Goal: Entertainment & Leisure: Consume media (video, audio)

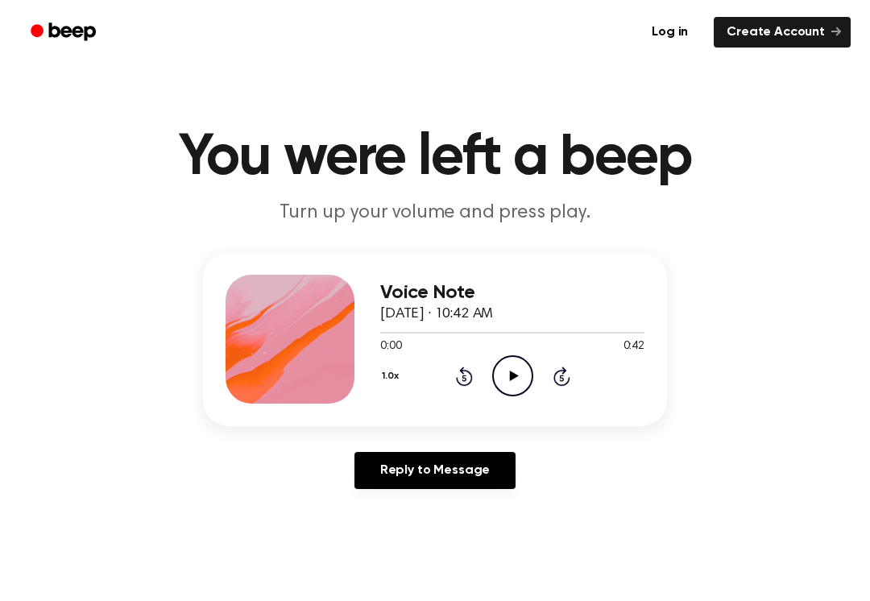
click at [520, 378] on icon "Play Audio" at bounding box center [512, 375] width 41 height 41
click at [523, 376] on icon "Pause Audio" at bounding box center [512, 375] width 41 height 41
click at [522, 376] on icon "Play Audio" at bounding box center [512, 375] width 41 height 41
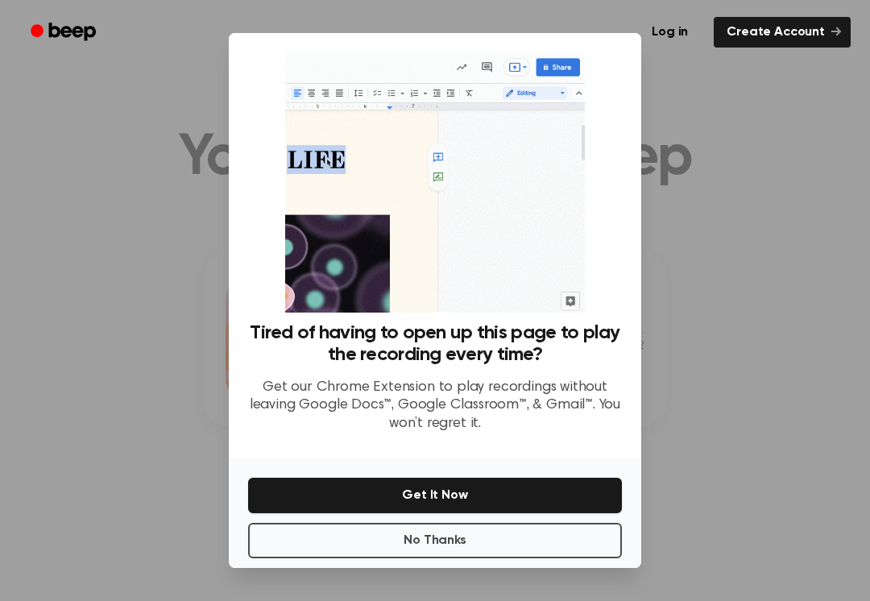
click at [685, 266] on div at bounding box center [435, 300] width 870 height 601
click at [579, 588] on div at bounding box center [435, 300] width 870 height 601
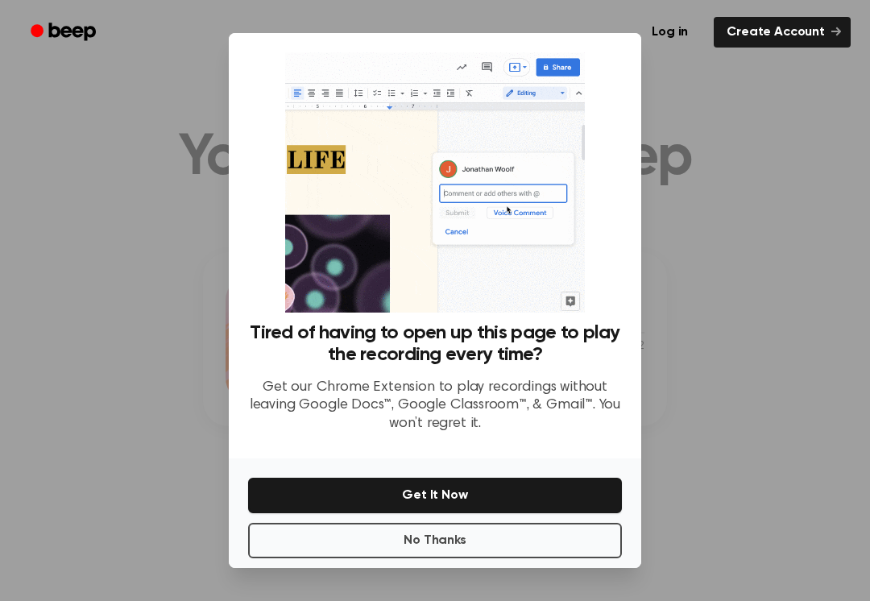
click at [584, 545] on button "No Thanks" at bounding box center [435, 540] width 374 height 35
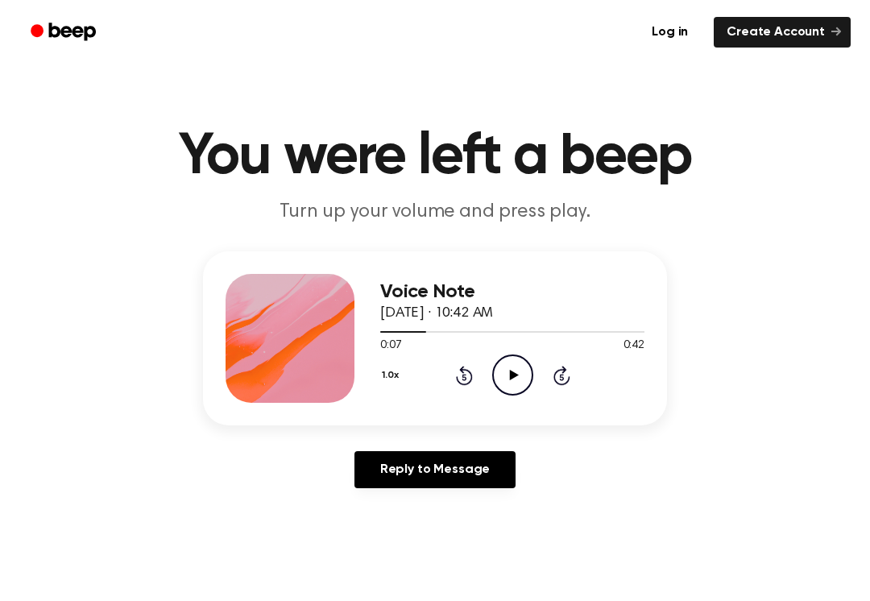
scroll to position [2, 0]
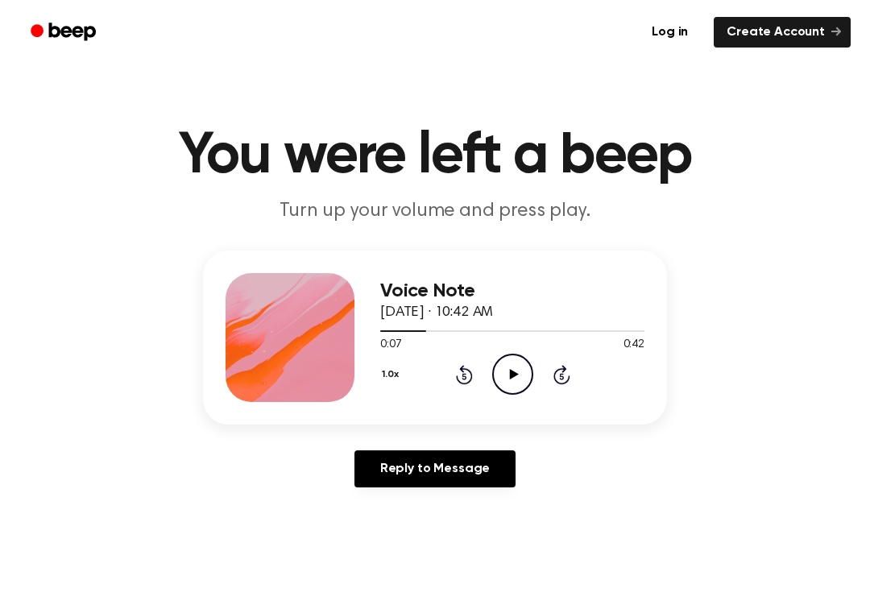
click at [508, 376] on icon "Play Audio" at bounding box center [512, 374] width 41 height 41
click at [513, 368] on icon "Pause Audio" at bounding box center [512, 374] width 41 height 41
click at [469, 379] on icon "Rewind 5 seconds" at bounding box center [464, 374] width 18 height 21
click at [468, 378] on icon "Rewind 5 seconds" at bounding box center [464, 374] width 18 height 21
click at [464, 390] on div "1.0x Rewind 5 seconds Play Audio Skip 5 seconds" at bounding box center [512, 374] width 264 height 41
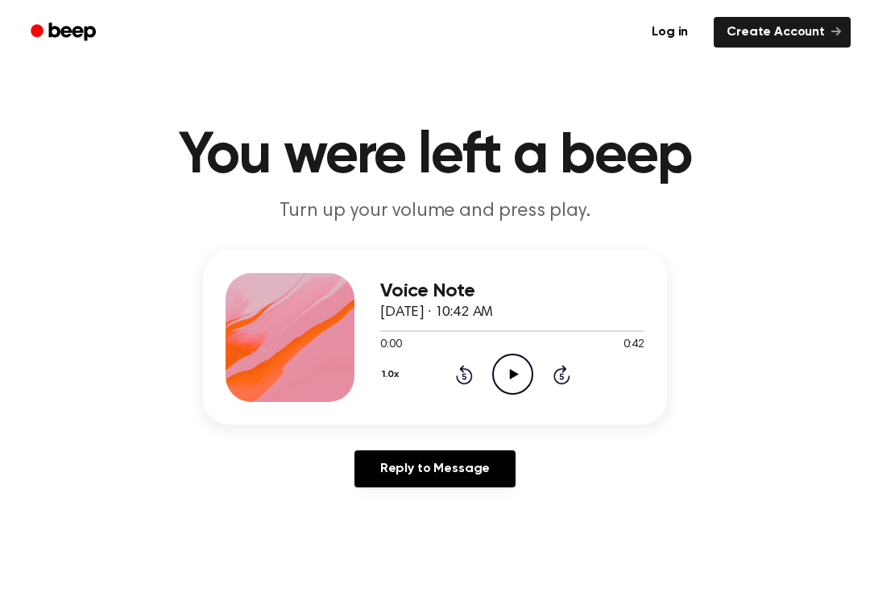
click at [524, 359] on circle at bounding box center [512, 374] width 39 height 39
click at [542, 372] on div "1.0x Rewind 5 seconds Pause Audio Skip 5 seconds" at bounding box center [512, 374] width 264 height 41
click at [525, 370] on icon "Pause Audio" at bounding box center [512, 374] width 41 height 41
click at [522, 371] on icon "Play Audio" at bounding box center [512, 374] width 41 height 41
click at [519, 367] on icon "Pause Audio" at bounding box center [512, 374] width 41 height 41
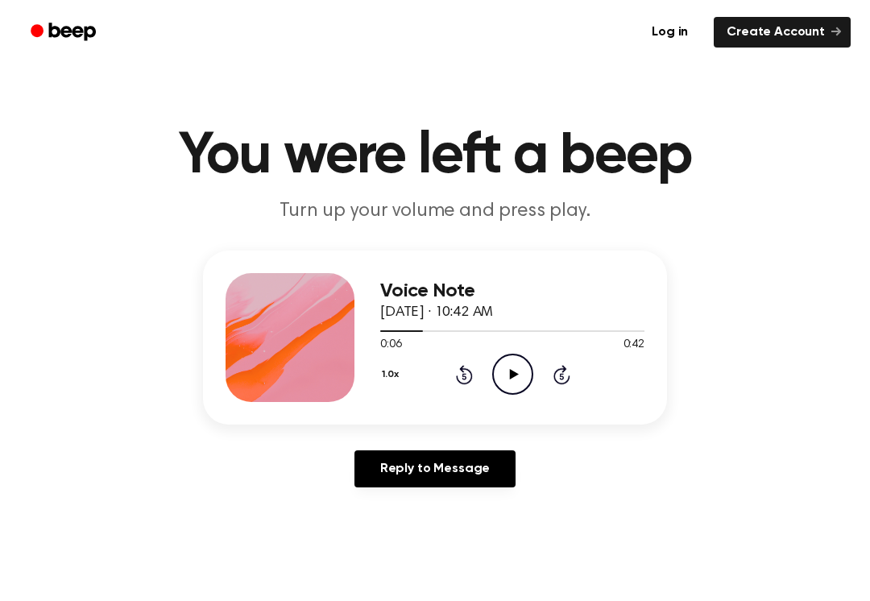
click at [466, 367] on icon "Rewind 5 seconds" at bounding box center [464, 374] width 18 height 21
click at [466, 366] on icon "Rewind 5 seconds" at bounding box center [464, 374] width 18 height 21
click at [504, 375] on icon "Play Audio" at bounding box center [512, 374] width 41 height 41
click at [510, 369] on icon at bounding box center [512, 374] width 7 height 10
click at [518, 374] on icon "Play Audio" at bounding box center [512, 374] width 41 height 41
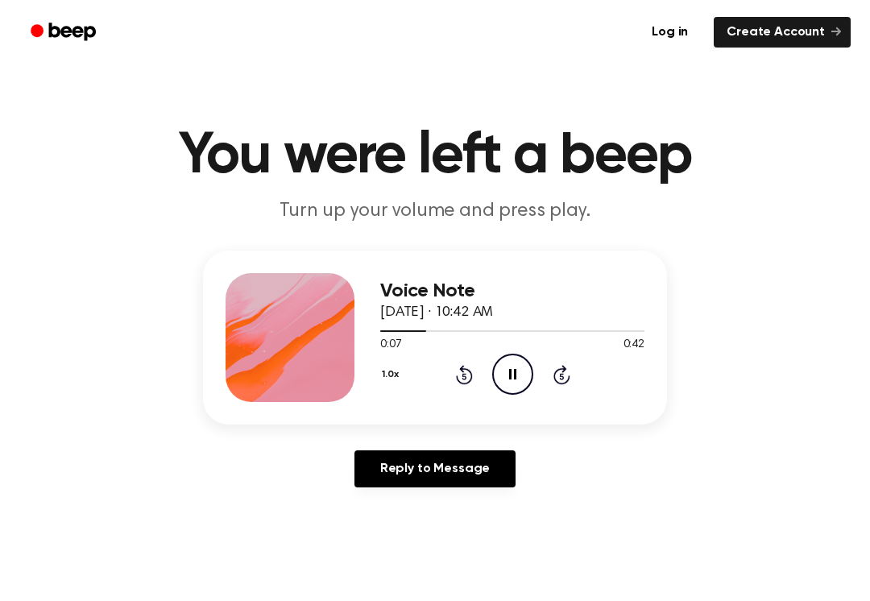
click at [508, 368] on icon "Pause Audio" at bounding box center [512, 374] width 41 height 41
click at [505, 392] on circle at bounding box center [512, 374] width 39 height 39
click at [468, 365] on icon "Rewind 5 seconds" at bounding box center [464, 374] width 18 height 21
click at [518, 370] on icon "Pause Audio" at bounding box center [512, 374] width 41 height 41
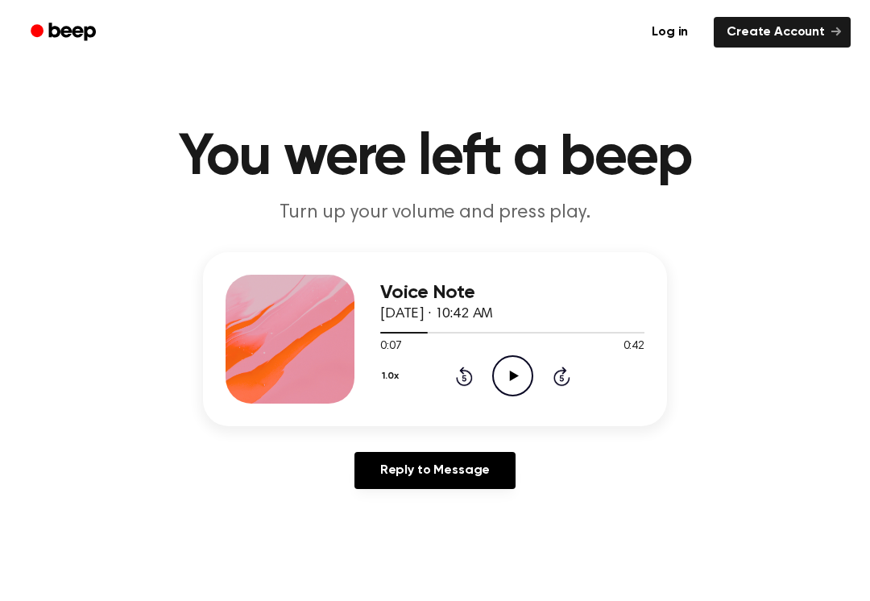
click at [518, 374] on icon "Play Audio" at bounding box center [512, 375] width 41 height 41
click at [510, 375] on icon at bounding box center [512, 376] width 7 height 10
click at [503, 387] on icon "Play Audio" at bounding box center [512, 375] width 41 height 41
click at [501, 378] on icon "Pause Audio" at bounding box center [512, 375] width 41 height 41
